Goal: Navigation & Orientation: Find specific page/section

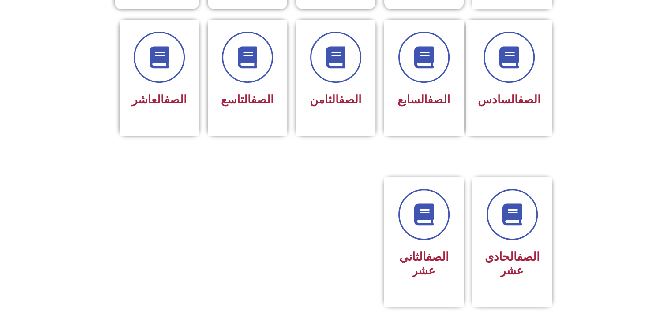
scroll to position [370, 0]
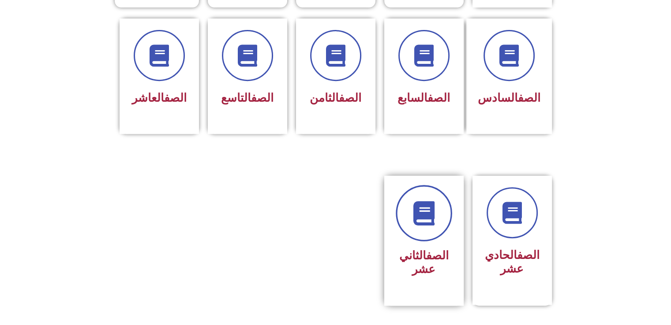
click at [434, 201] on icon at bounding box center [423, 213] width 24 height 24
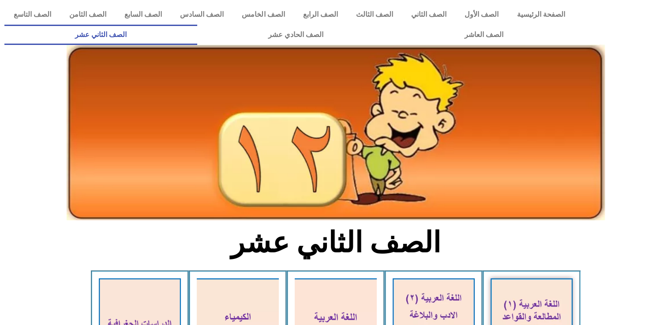
click at [664, 121] on icon at bounding box center [335, 113] width 671 height 67
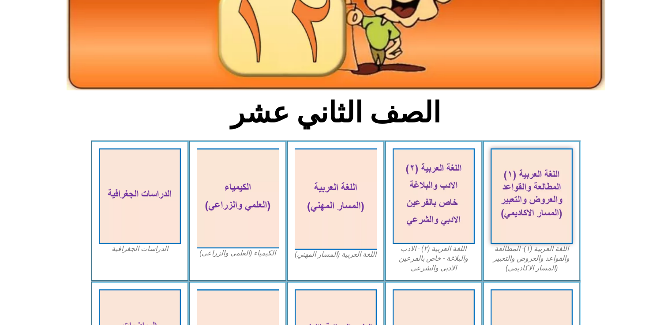
scroll to position [141, 0]
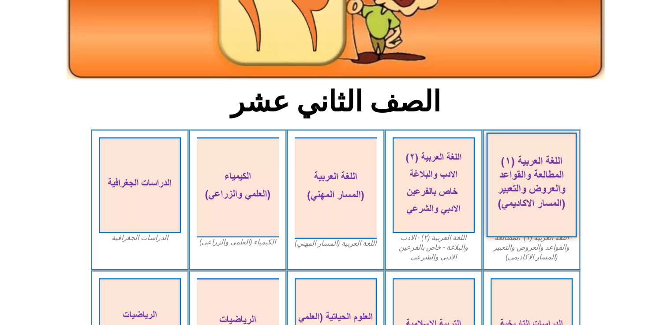
click at [531, 188] on img at bounding box center [531, 185] width 90 height 105
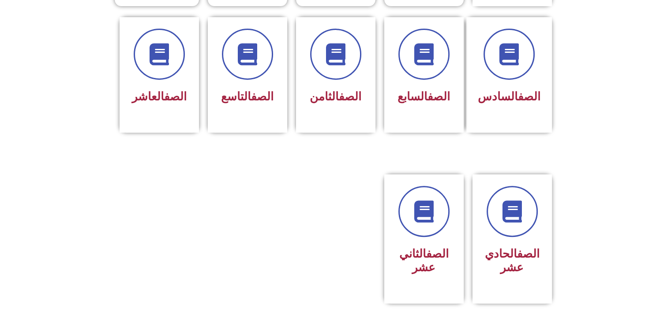
scroll to position [370, 0]
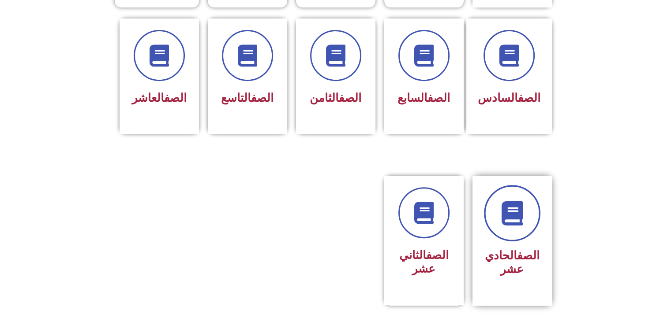
click at [513, 214] on link at bounding box center [512, 213] width 56 height 56
click at [514, 207] on icon at bounding box center [511, 213] width 24 height 24
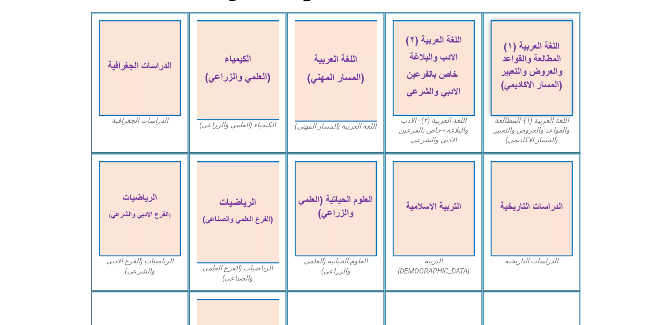
scroll to position [222, 0]
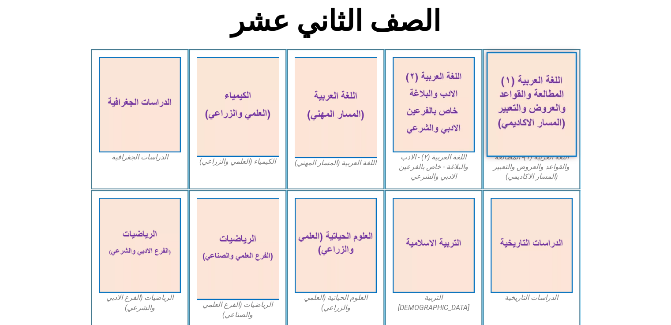
click at [544, 121] on img at bounding box center [531, 104] width 90 height 105
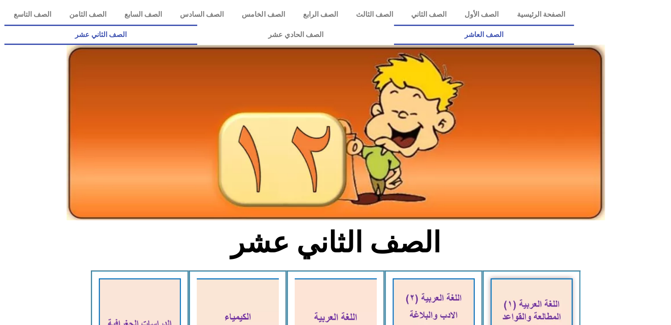
click at [394, 25] on link "الصف العاشر" at bounding box center [484, 35] width 180 height 20
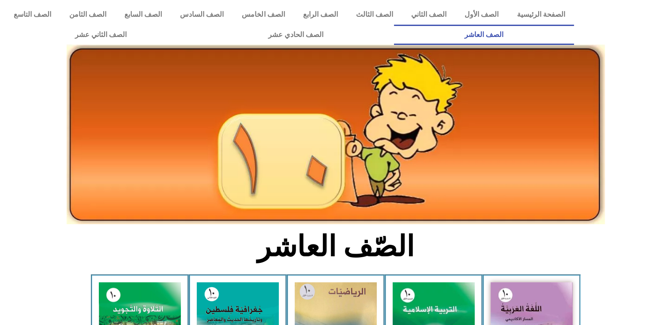
click at [19, 76] on div at bounding box center [335, 64] width 671 height 31
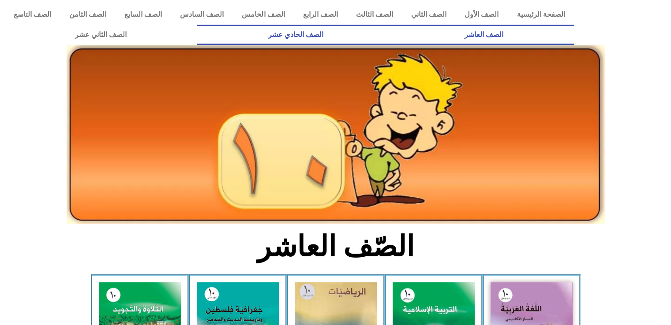
click at [393, 34] on link "الصف الحادي عشر" at bounding box center [295, 35] width 196 height 20
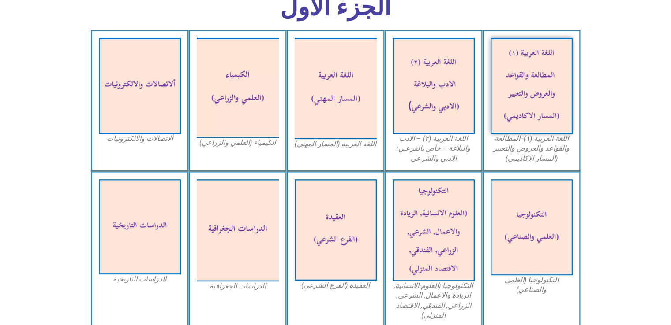
scroll to position [271, 0]
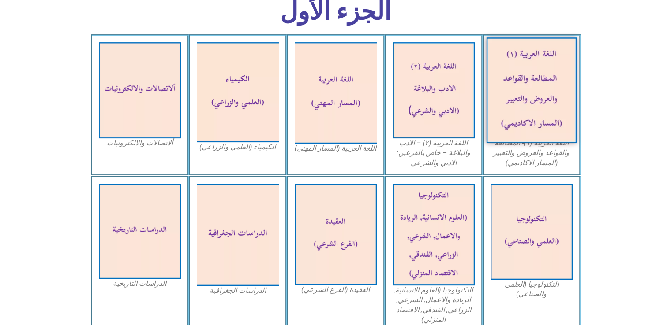
click at [547, 96] on img at bounding box center [531, 90] width 90 height 106
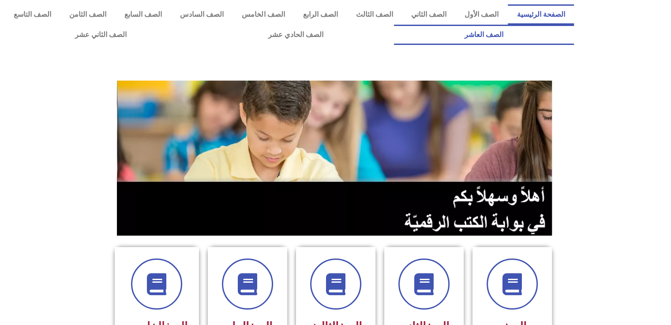
click at [394, 25] on link "الصف العاشر" at bounding box center [484, 35] width 180 height 20
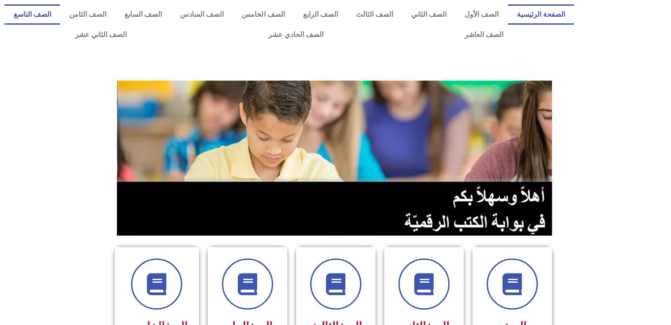
click at [60, 12] on link "الصف التاسع" at bounding box center [32, 14] width 56 height 20
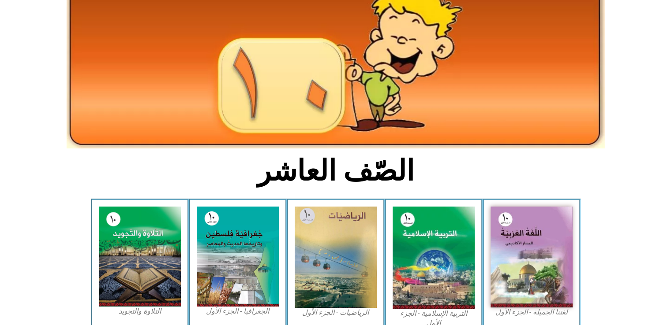
scroll to position [78, 0]
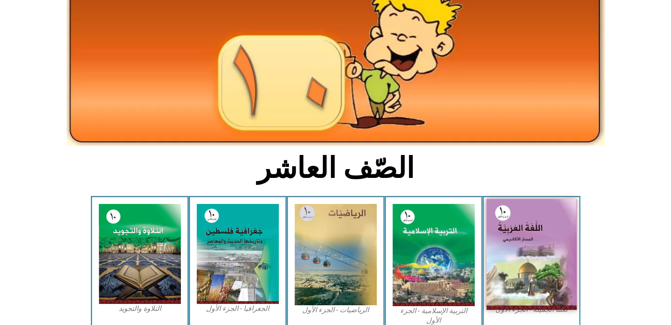
click at [554, 221] on img at bounding box center [531, 254] width 90 height 111
